Goal: Information Seeking & Learning: Find specific fact

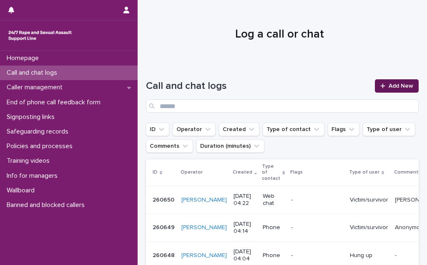
click at [380, 88] on div at bounding box center [384, 86] width 8 height 6
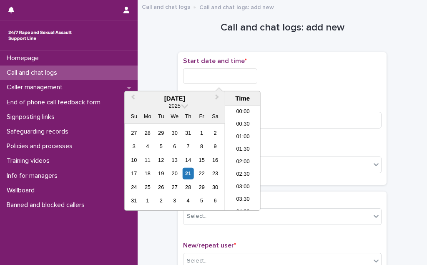
click at [224, 76] on input "text" at bounding box center [220, 75] width 74 height 15
click at [252, 159] on li "04:30" at bounding box center [242, 158] width 35 height 13
click at [229, 78] on input "**********" at bounding box center [220, 75] width 74 height 15
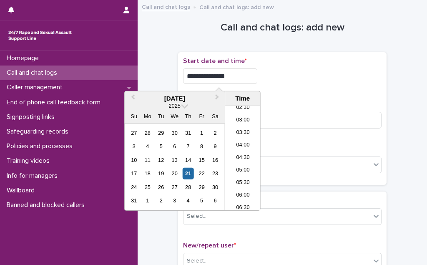
type input "**********"
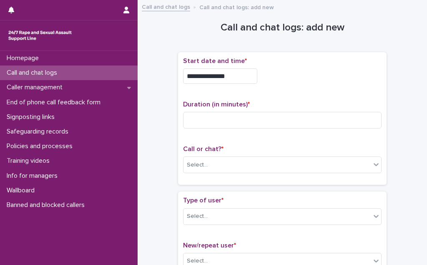
click at [284, 86] on div "**********" at bounding box center [282, 73] width 198 height 33
click at [238, 124] on input at bounding box center [282, 120] width 198 height 17
type input "*"
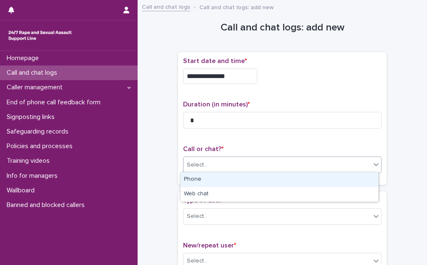
click at [220, 167] on div "Select..." at bounding box center [276, 165] width 187 height 14
click at [220, 180] on div "Phone" at bounding box center [280, 179] width 198 height 15
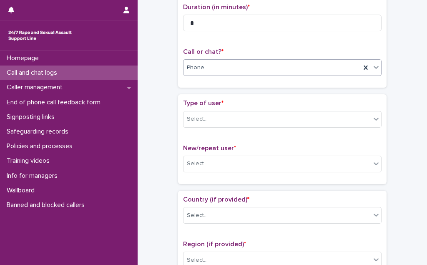
scroll to position [113, 0]
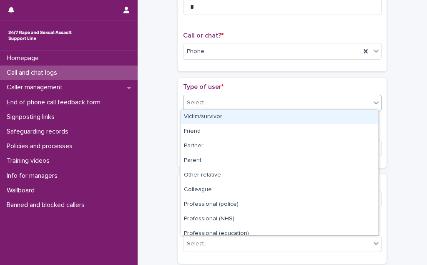
click at [251, 99] on div "Select..." at bounding box center [276, 103] width 187 height 14
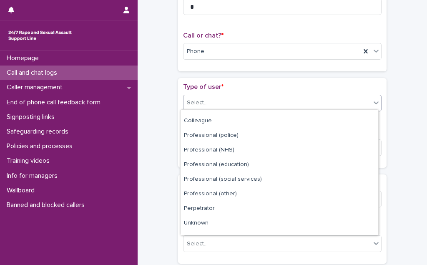
scroll to position [93, 0]
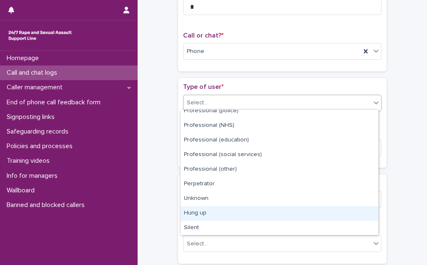
click at [246, 211] on div "Hung up" at bounding box center [280, 213] width 198 height 15
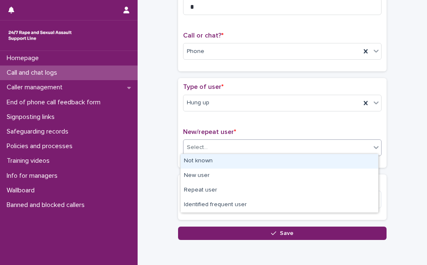
click at [248, 148] on div "Select..." at bounding box center [276, 148] width 187 height 14
click at [244, 159] on div "Not known" at bounding box center [280, 161] width 198 height 15
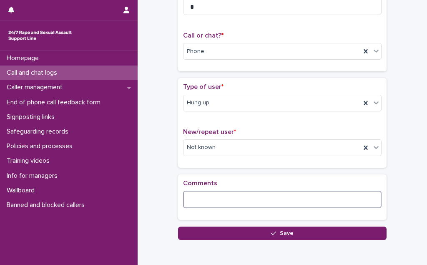
click at [229, 193] on textarea at bounding box center [282, 200] width 198 height 18
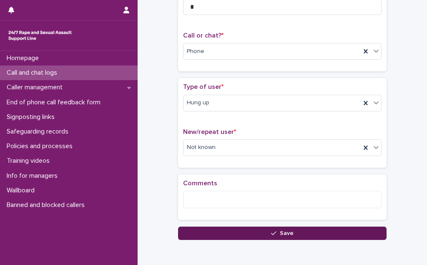
click at [240, 232] on button "Save" at bounding box center [282, 232] width 208 height 13
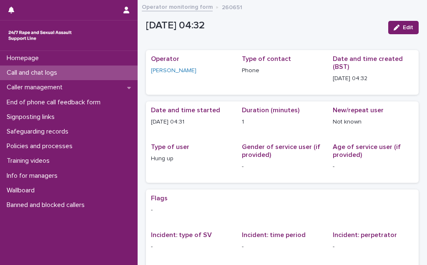
click at [53, 73] on p "Call and chat logs" at bounding box center [33, 73] width 60 height 8
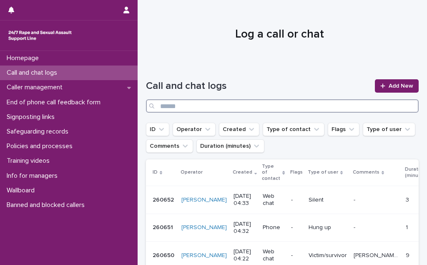
click at [162, 105] on input "Search" at bounding box center [282, 105] width 273 height 13
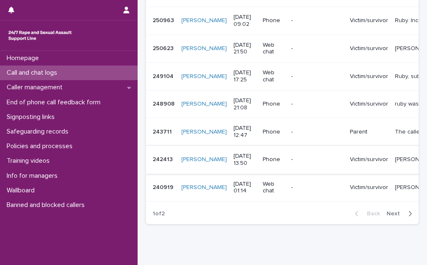
scroll to position [303, 0]
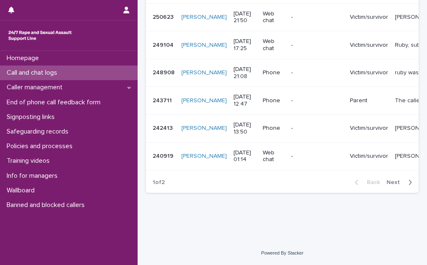
type input "****"
click at [387, 185] on span "Next" at bounding box center [395, 182] width 18 height 6
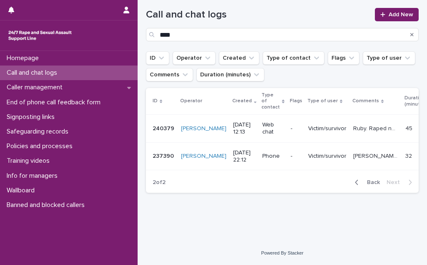
scroll to position [65, 0]
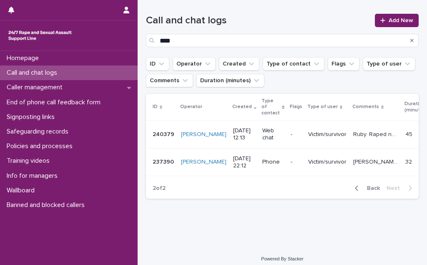
click at [367, 185] on span "Back" at bounding box center [371, 188] width 18 height 6
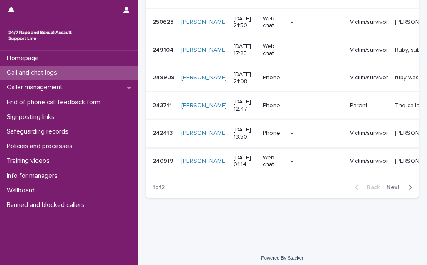
scroll to position [293, 0]
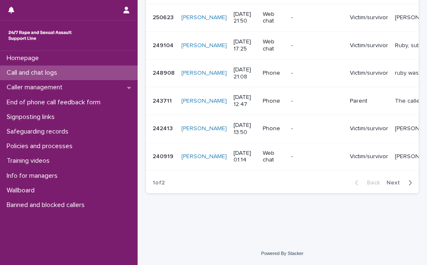
click at [387, 186] on span "Next" at bounding box center [395, 183] width 18 height 6
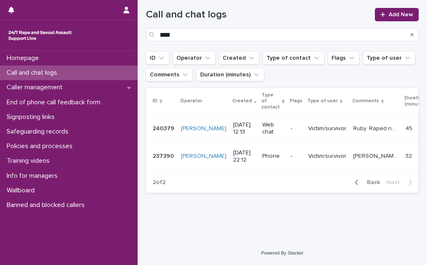
scroll to position [65, 0]
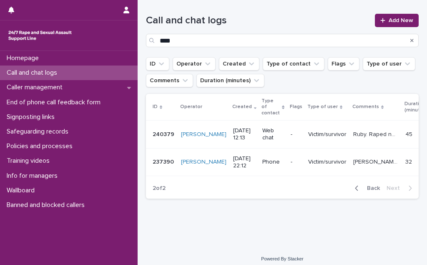
click at [366, 185] on span "Back" at bounding box center [371, 188] width 18 height 6
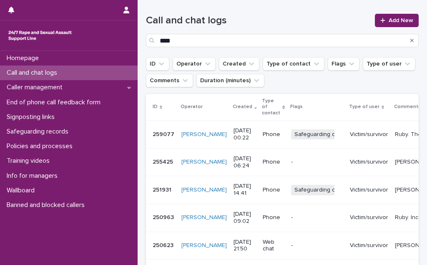
click at [395, 133] on p "Ruby. The caller recognised the worker. Says "I'm sorry" and struggles to speak…" at bounding box center [427, 133] width 65 height 9
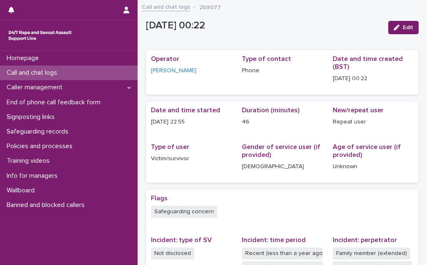
click at [167, 8] on link "Call and chat logs" at bounding box center [166, 7] width 48 height 10
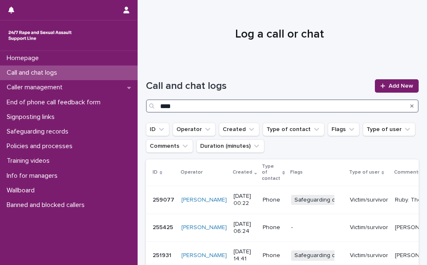
click at [176, 108] on input "****" at bounding box center [282, 105] width 273 height 13
type input "*"
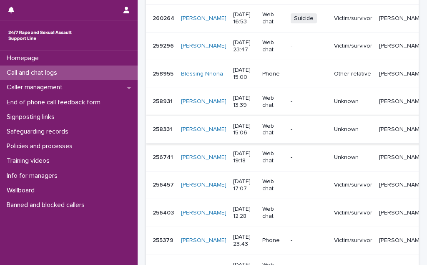
scroll to position [227, 0]
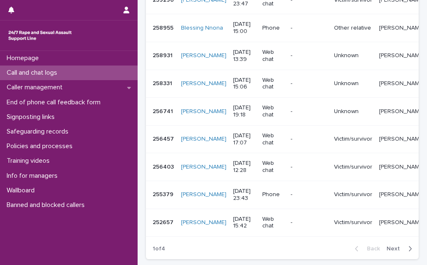
type input "********"
click at [388, 251] on span "Next" at bounding box center [395, 249] width 18 height 6
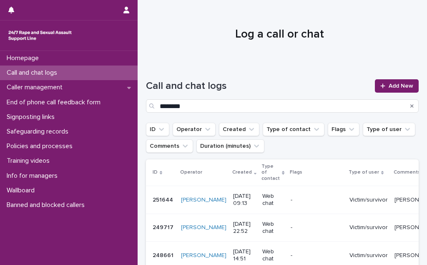
click at [38, 73] on p "Call and chat logs" at bounding box center [33, 73] width 60 height 8
